Goal: Transaction & Acquisition: Obtain resource

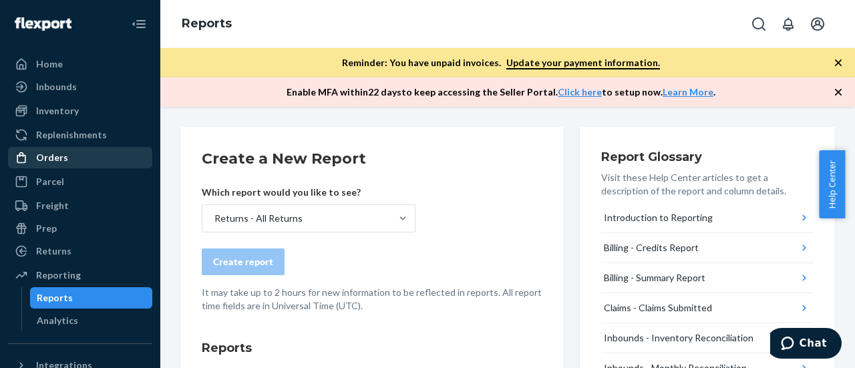
click at [51, 160] on div "Orders" at bounding box center [52, 157] width 32 height 13
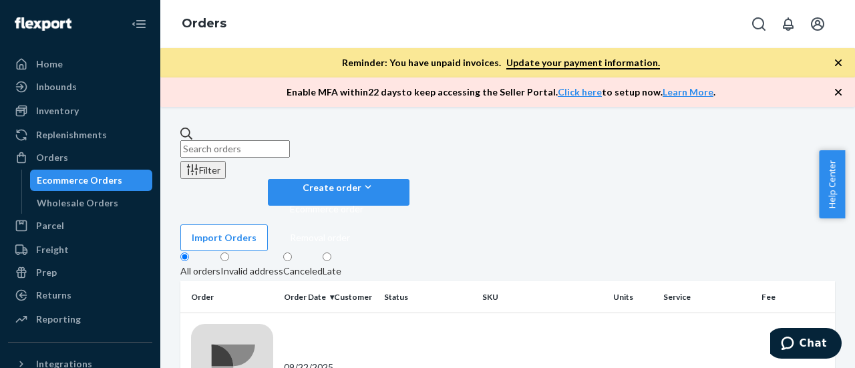
click at [290, 142] on input "text" at bounding box center [235, 148] width 110 height 17
click at [66, 160] on div "Orders" at bounding box center [80, 157] width 142 height 19
click at [71, 317] on div "Reporting" at bounding box center [58, 319] width 45 height 13
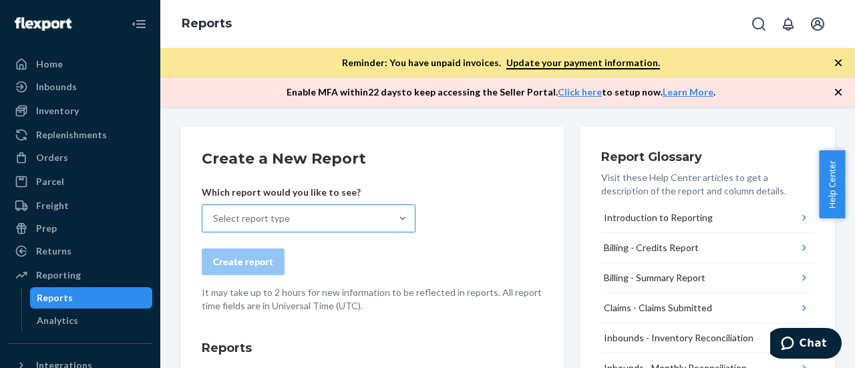
drag, startPoint x: 248, startPoint y: 211, endPoint x: 256, endPoint y: 218, distance: 11.4
click at [250, 212] on div "Select report type" at bounding box center [251, 218] width 77 height 13
click at [214, 212] on input "Select report type" at bounding box center [213, 218] width 1 height 13
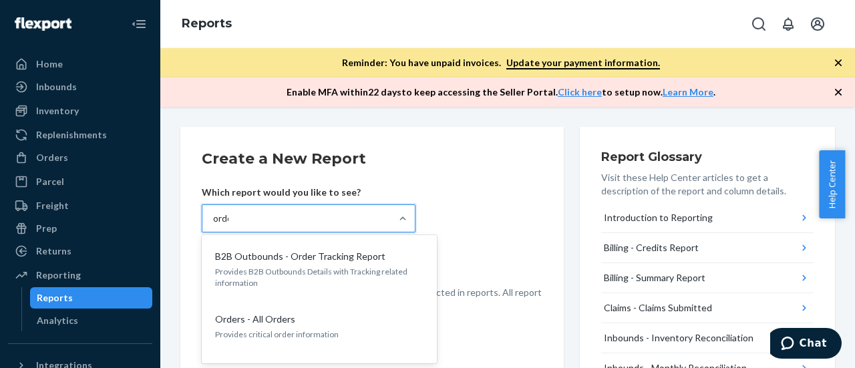
type input "orders"
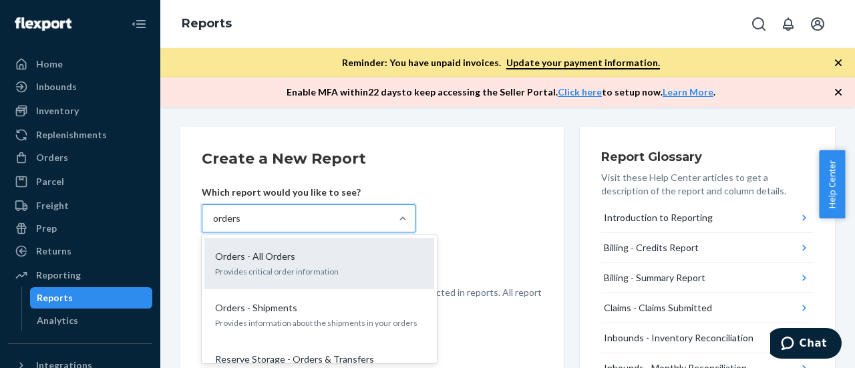
click at [302, 266] on p "Provides critical order information" at bounding box center [319, 271] width 208 height 11
click at [241, 225] on input "orders" at bounding box center [227, 218] width 28 height 13
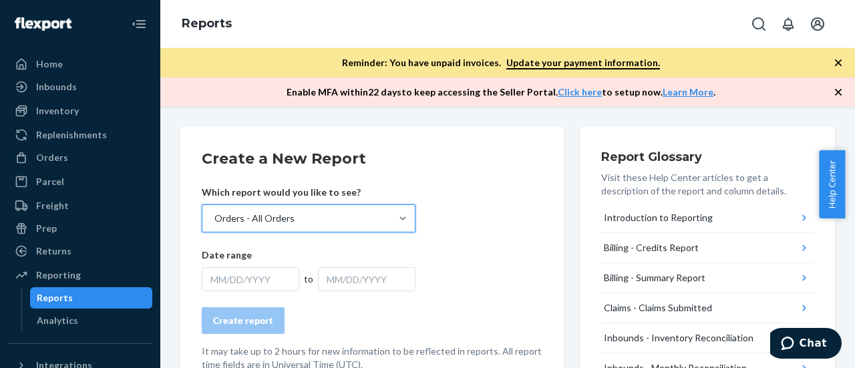
click at [251, 281] on div "MM/DD/YYYY" at bounding box center [251, 279] width 98 height 24
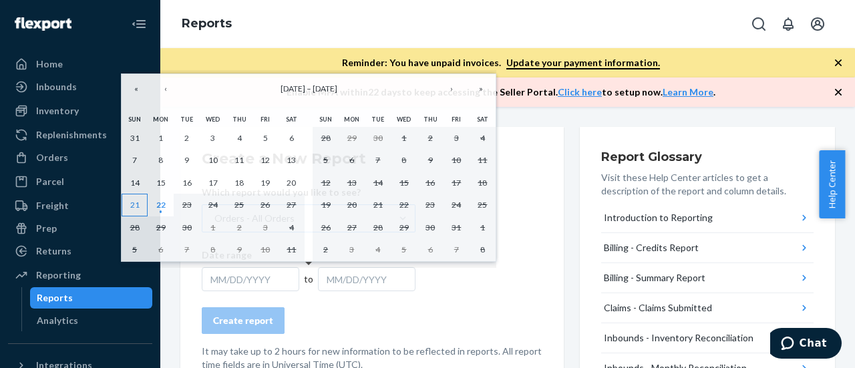
click at [131, 200] on abbr "21" at bounding box center [134, 205] width 9 height 10
click at [291, 181] on abbr "20" at bounding box center [291, 183] width 9 height 10
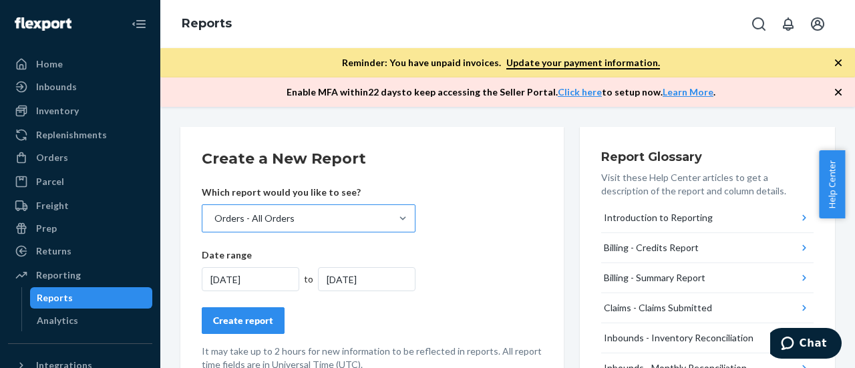
click at [349, 284] on div "9/21/2025" at bounding box center [367, 279] width 98 height 24
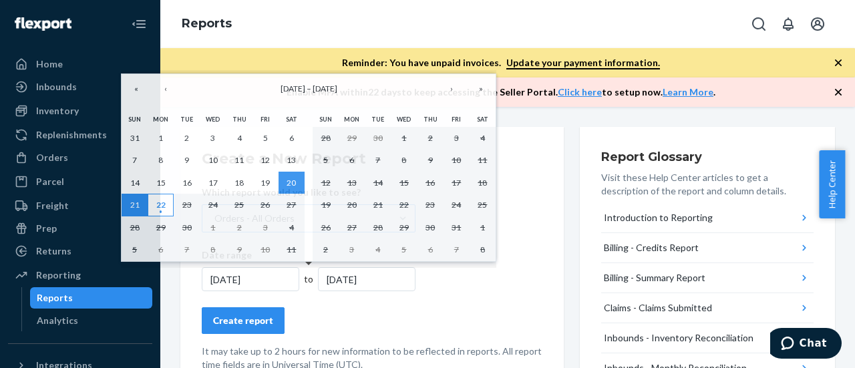
click at [161, 210] on abbr "22" at bounding box center [160, 205] width 9 height 10
click at [347, 275] on div "9/21/2025" at bounding box center [367, 279] width 98 height 24
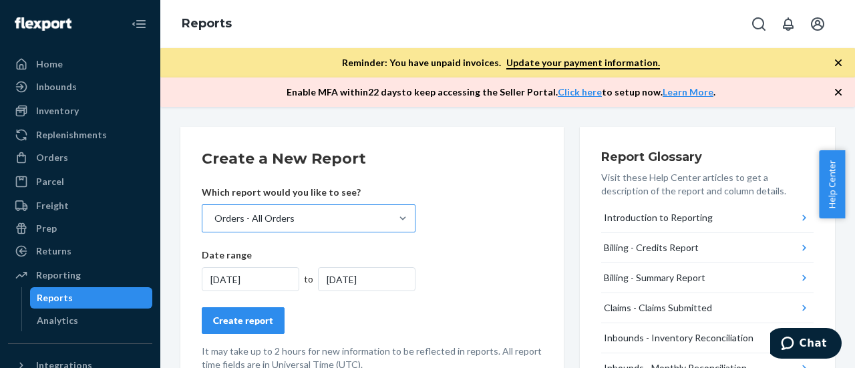
click at [344, 273] on div "9/21/2025" at bounding box center [367, 279] width 98 height 24
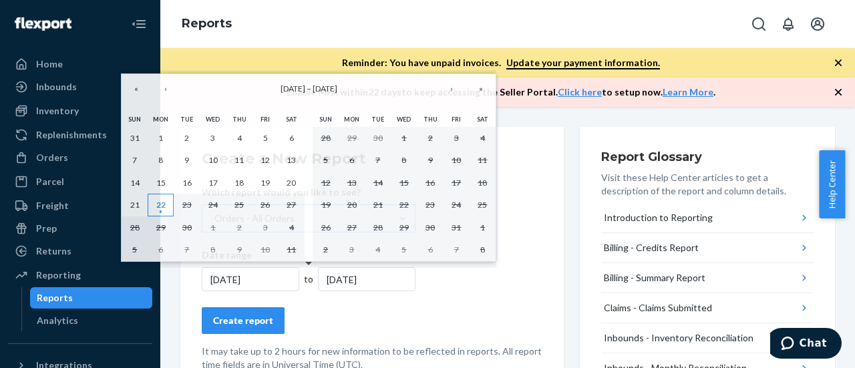
click at [160, 204] on abbr "22" at bounding box center [160, 205] width 9 height 10
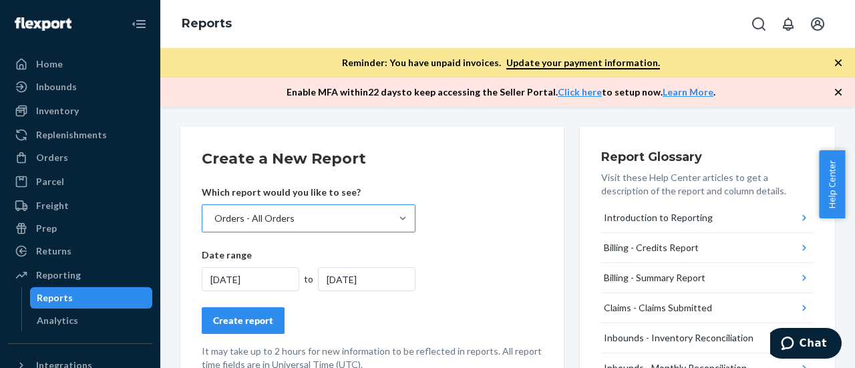
drag, startPoint x: 244, startPoint y: 284, endPoint x: 236, endPoint y: 284, distance: 7.3
click at [244, 284] on div "9/22/2025" at bounding box center [251, 279] width 98 height 24
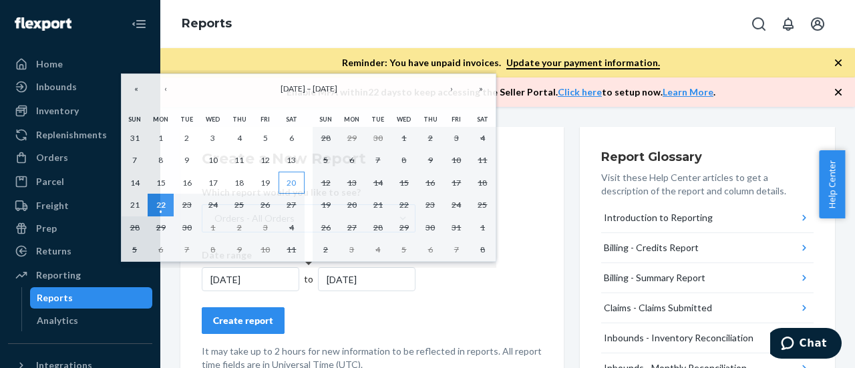
click at [287, 180] on abbr "20" at bounding box center [291, 183] width 9 height 10
click at [164, 202] on abbr "22" at bounding box center [160, 205] width 9 height 10
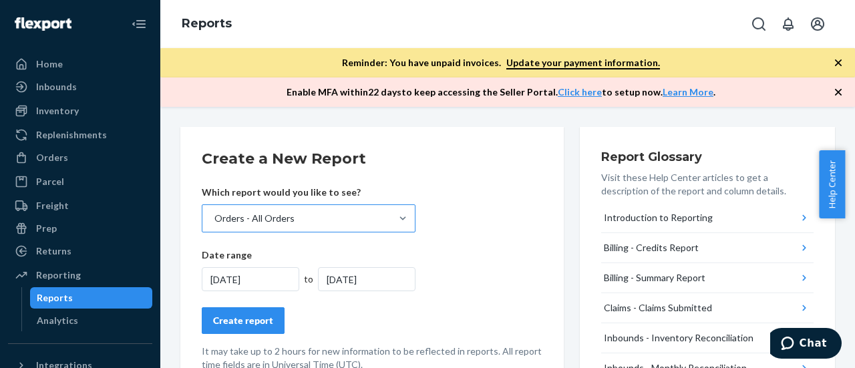
click at [246, 319] on div "Create report" at bounding box center [243, 320] width 60 height 13
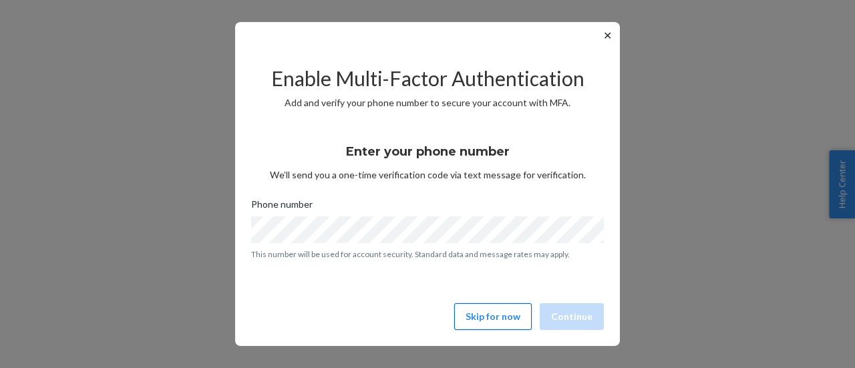
click at [501, 309] on button "Skip for now" at bounding box center [492, 316] width 77 height 27
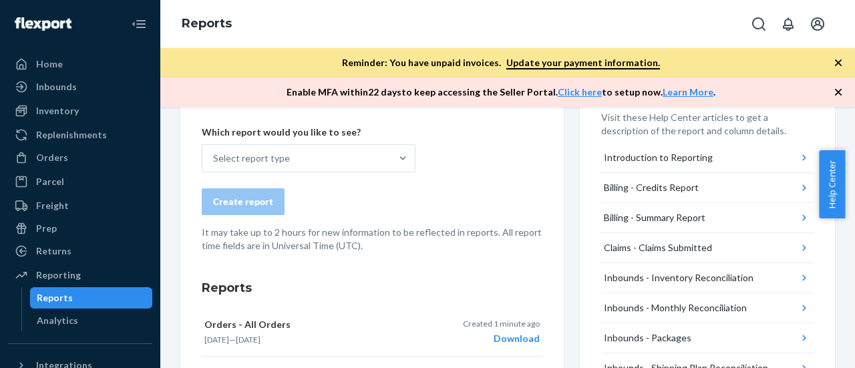
scroll to position [134, 0]
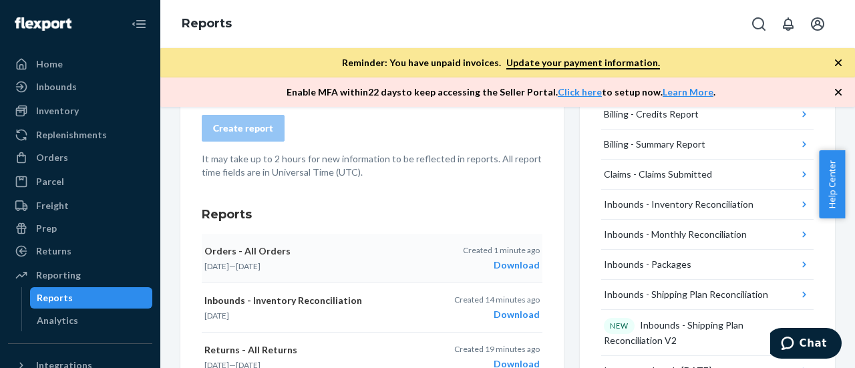
click at [504, 263] on div "Download" at bounding box center [501, 264] width 77 height 13
click at [49, 158] on div "Orders" at bounding box center [52, 157] width 32 height 13
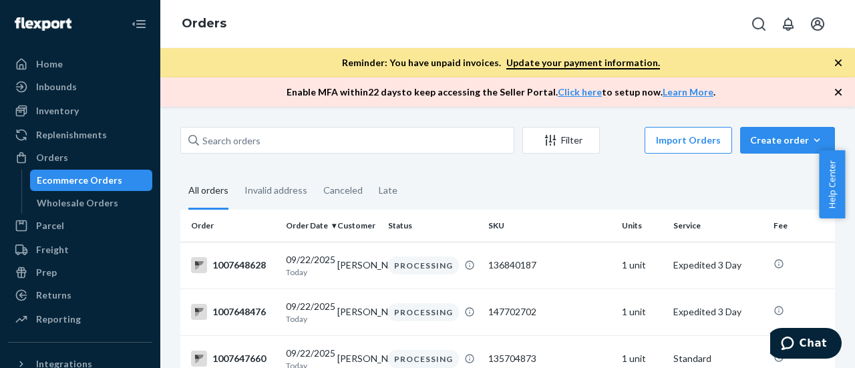
click at [410, 174] on fieldset "All orders Invalid address Canceled Late" at bounding box center [507, 191] width 655 height 37
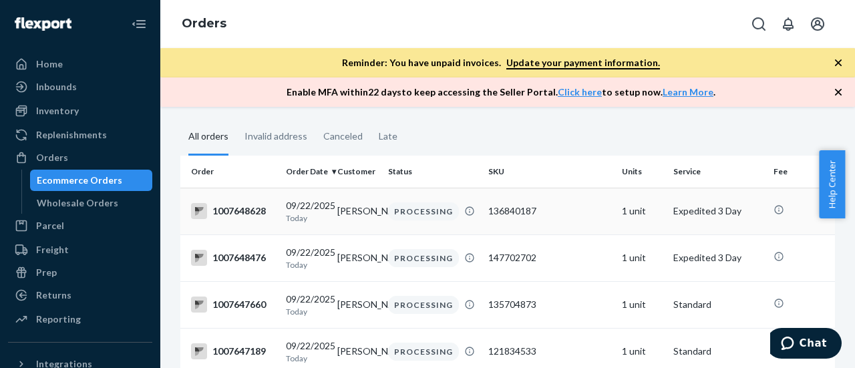
scroll to position [67, 0]
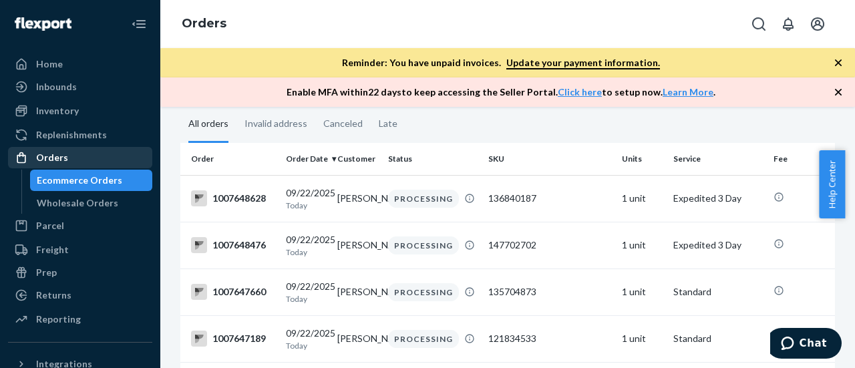
click at [56, 159] on div "Orders" at bounding box center [52, 157] width 32 height 13
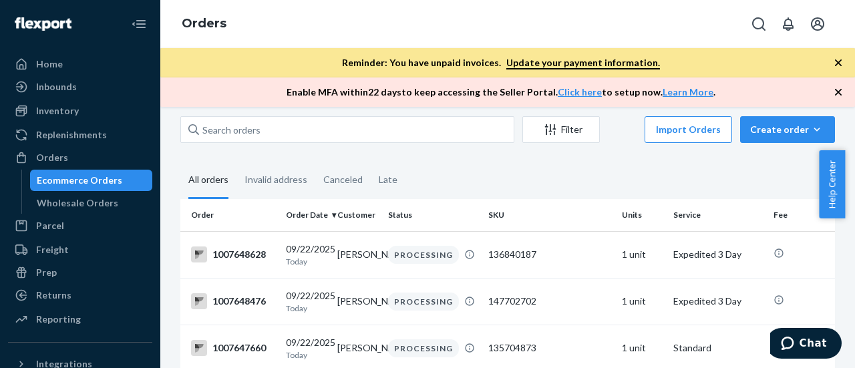
scroll to position [0, 0]
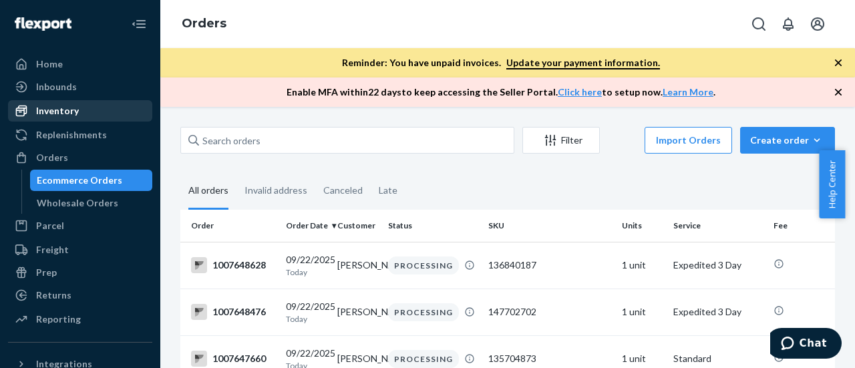
click at [60, 106] on div "Inventory" at bounding box center [57, 110] width 43 height 13
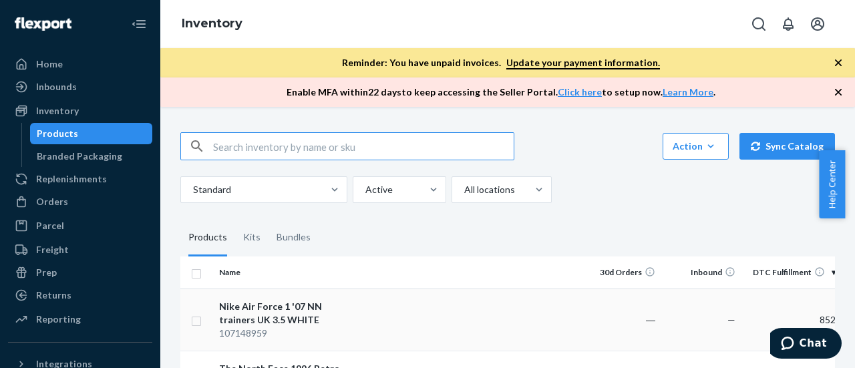
click at [467, 331] on td at bounding box center [472, 320] width 216 height 62
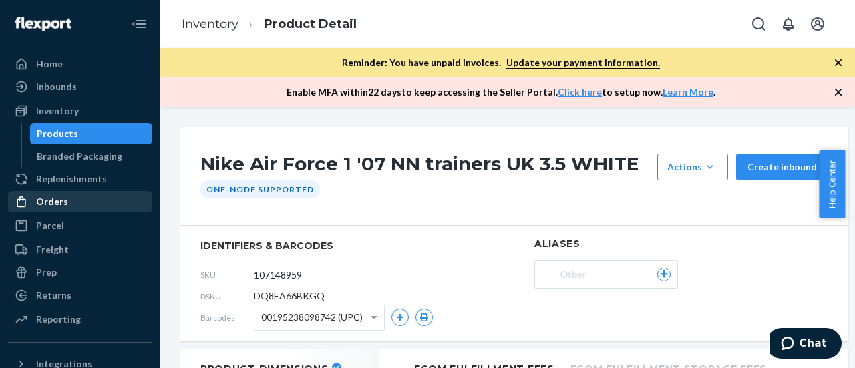
click at [51, 204] on div "Orders" at bounding box center [52, 201] width 32 height 13
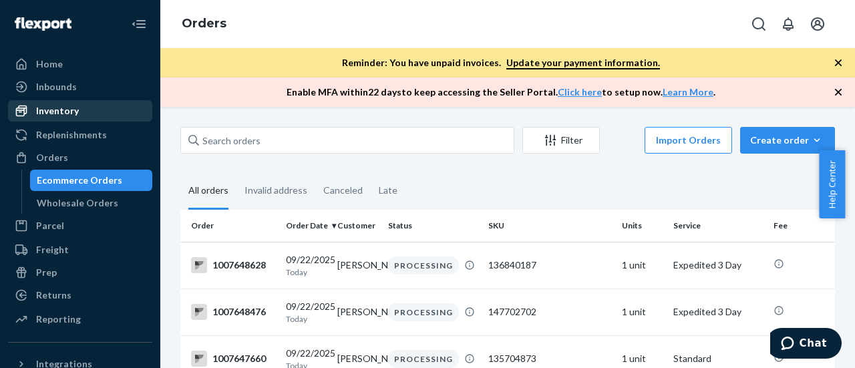
click at [56, 116] on div "Inventory" at bounding box center [57, 110] width 43 height 13
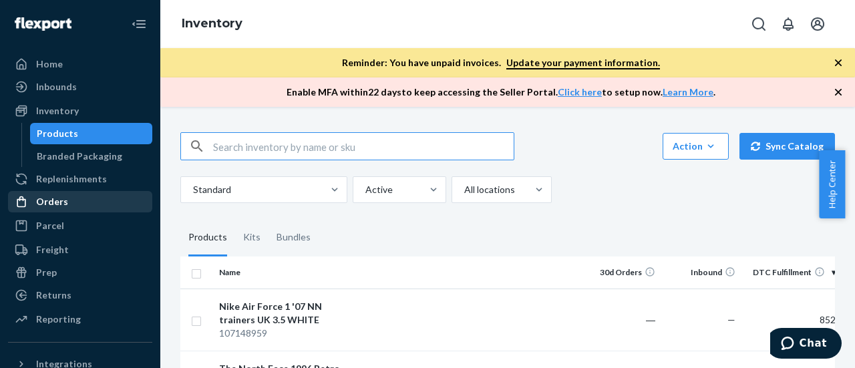
click at [51, 201] on div "Orders" at bounding box center [52, 201] width 32 height 13
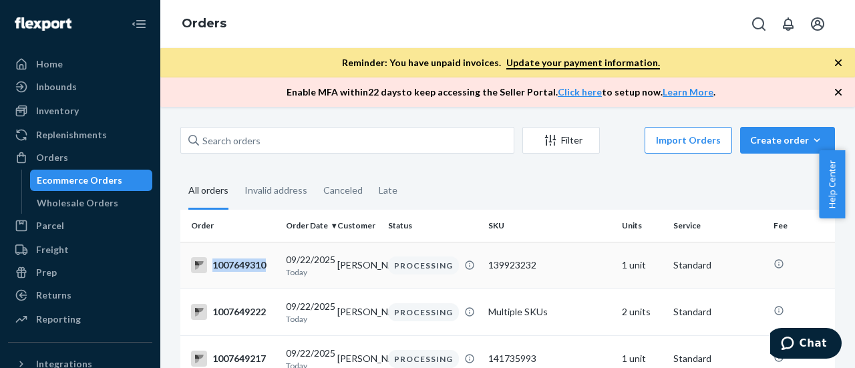
click at [265, 268] on div "1007649310" at bounding box center [233, 265] width 84 height 16
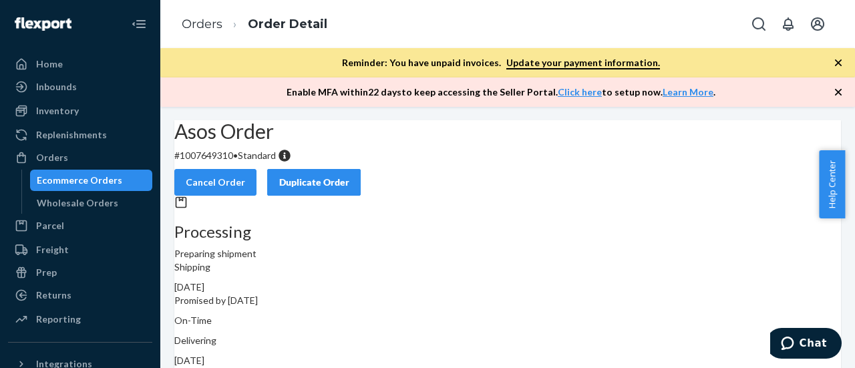
click at [246, 162] on p "# 1007649310 • Standard" at bounding box center [507, 155] width 667 height 13
copy p "1007649310"
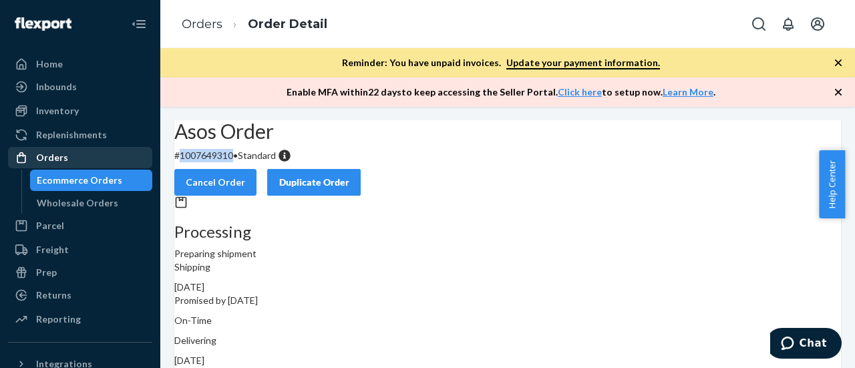
click at [61, 154] on div "Orders" at bounding box center [52, 157] width 32 height 13
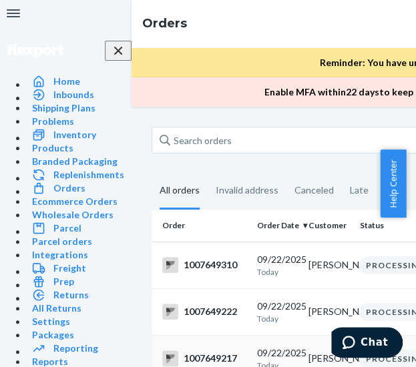
scroll to position [119, 0]
